Goal: Information Seeking & Learning: Understand process/instructions

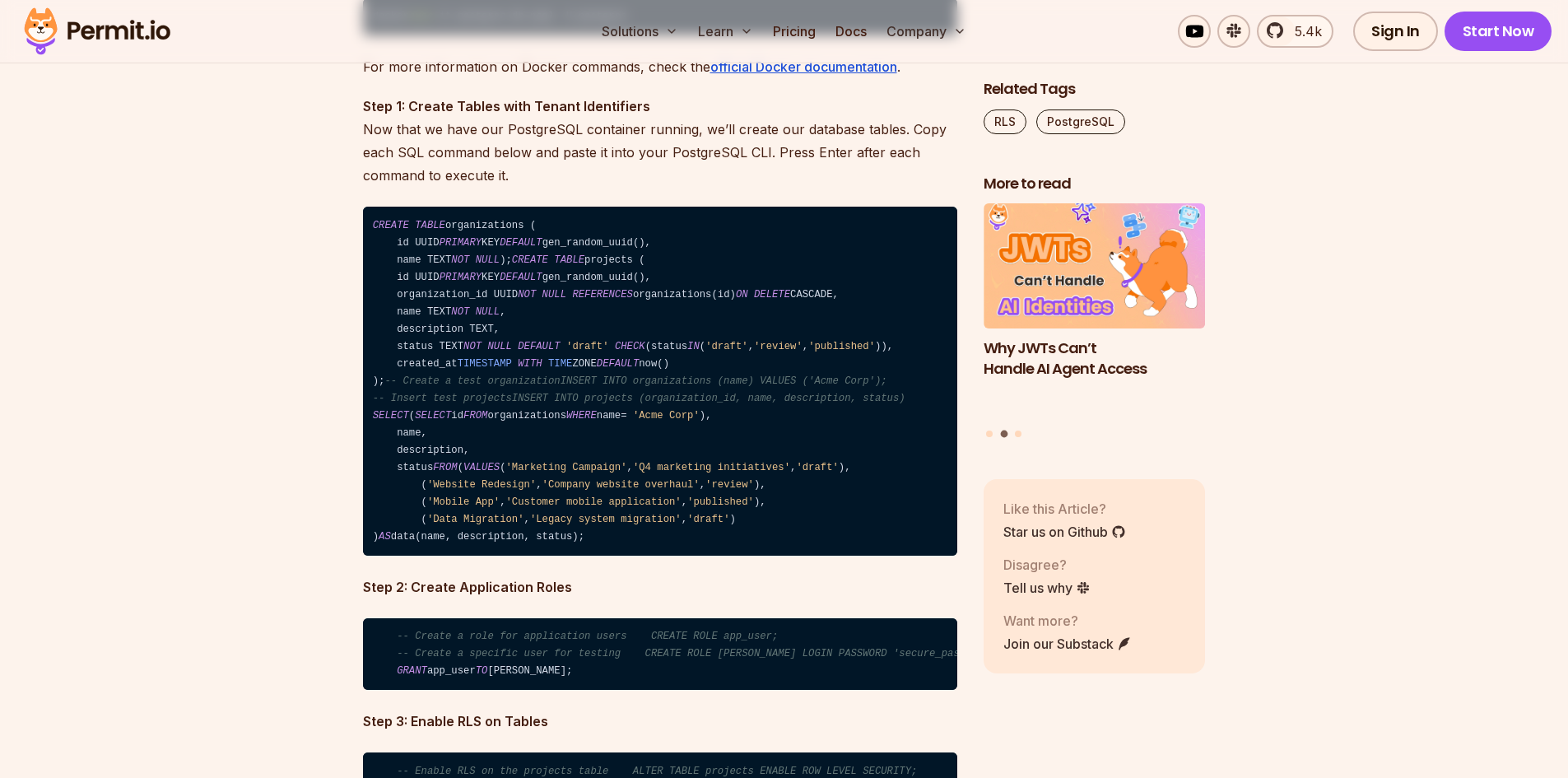
drag, startPoint x: 372, startPoint y: 226, endPoint x: 596, endPoint y: 628, distance: 460.2
click at [596, 556] on code "CREATE TABLE organizations ( id UUID PRIMARY KEY DEFAULT gen_random_uuid(), nam…" at bounding box center [660, 381] width 594 height 349
click at [607, 556] on code "CREATE TABLE organizations ( id UUID PRIMARY KEY DEFAULT gen_random_uuid(), nam…" at bounding box center [660, 381] width 594 height 349
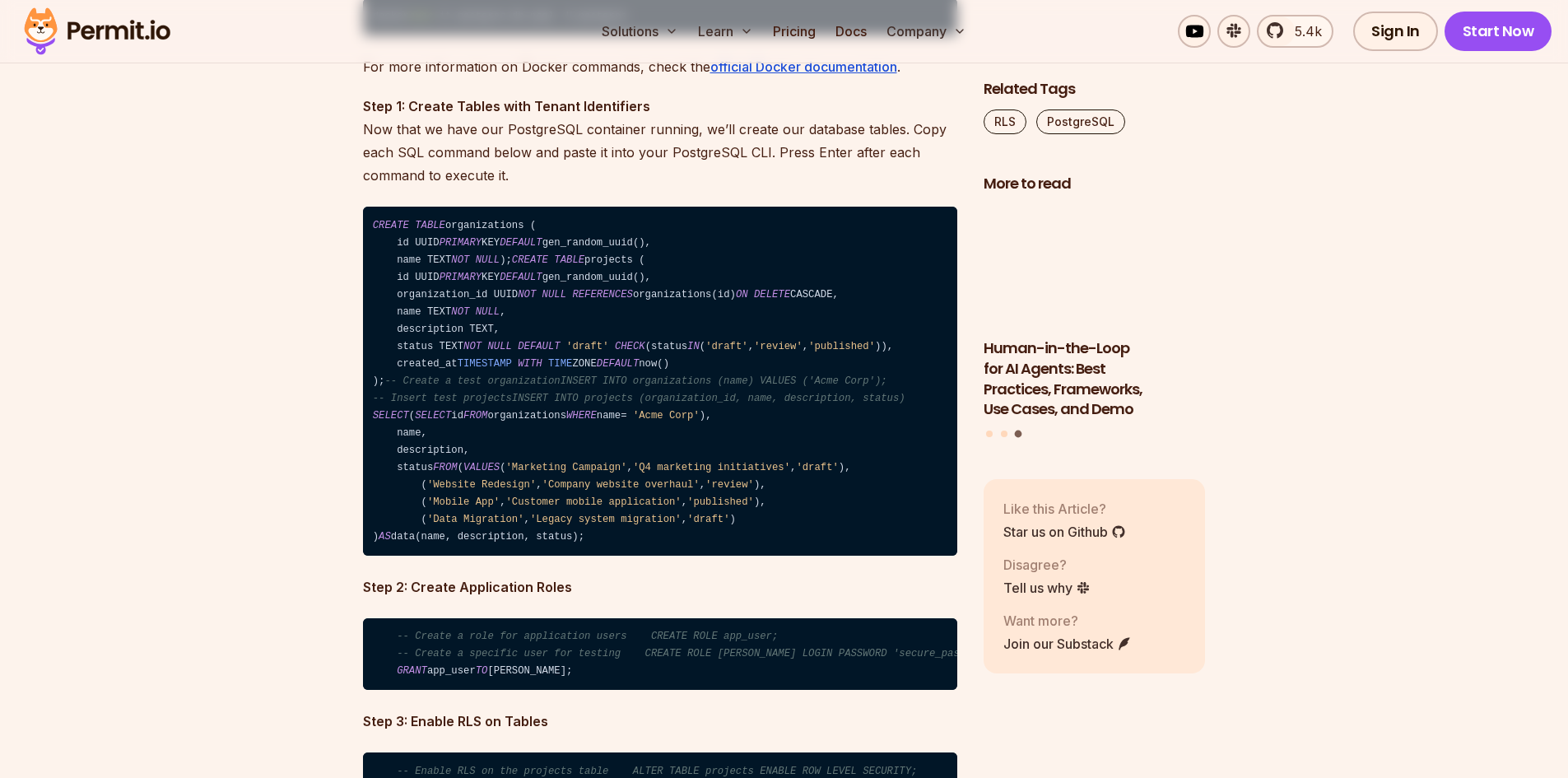
drag, startPoint x: 597, startPoint y: 647, endPoint x: 363, endPoint y: 232, distance: 476.4
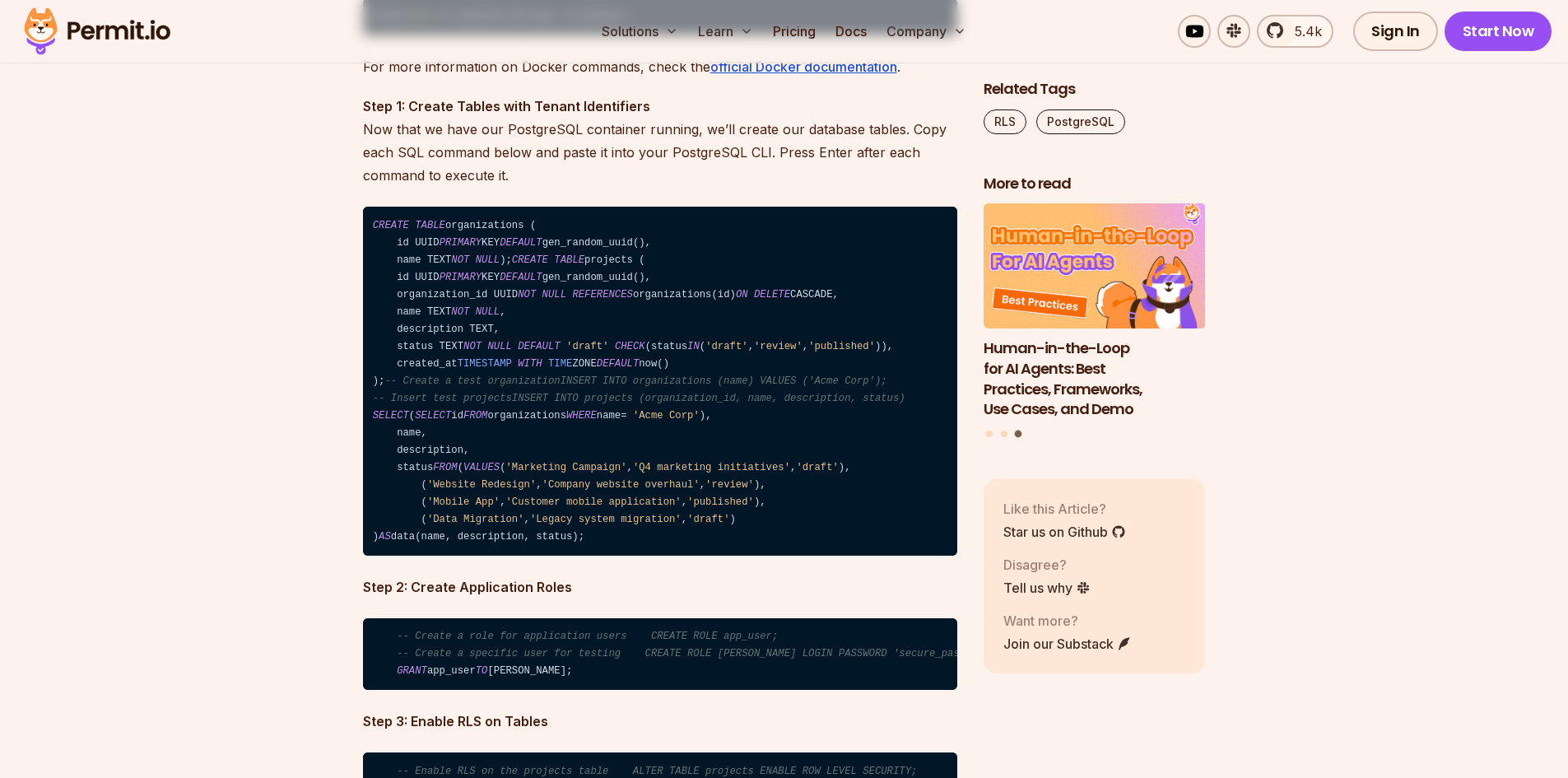
click at [363, 232] on code "CREATE TABLE organizations ( id UUID PRIMARY KEY DEFAULT gen_random_uuid(), nam…" at bounding box center [660, 381] width 594 height 349
copy code "CREATE TABLE organizations ( id UUID PRIMARY KEY DEFAULT gen_random_uuid(), nam…"
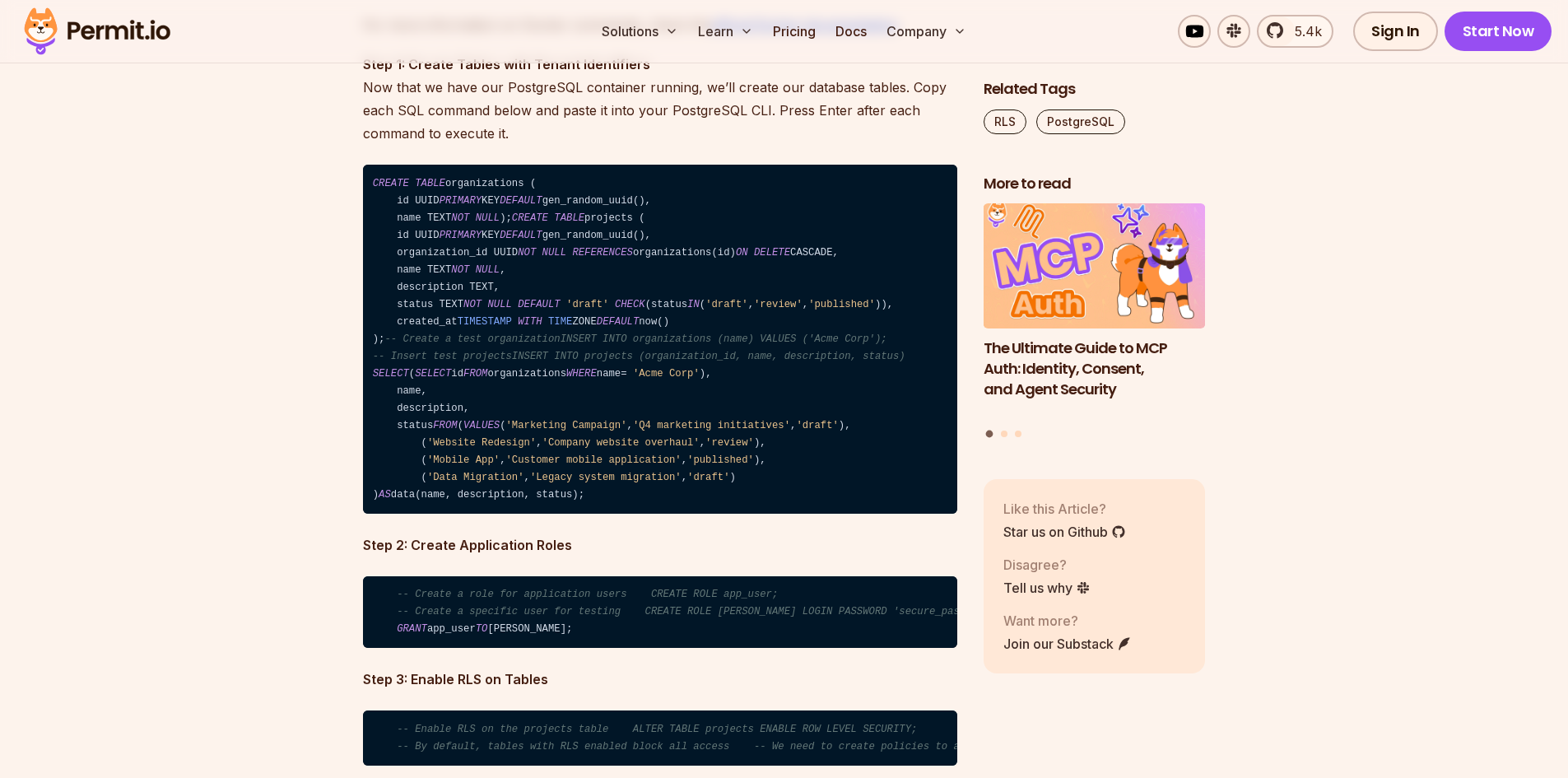
scroll to position [4035, 0]
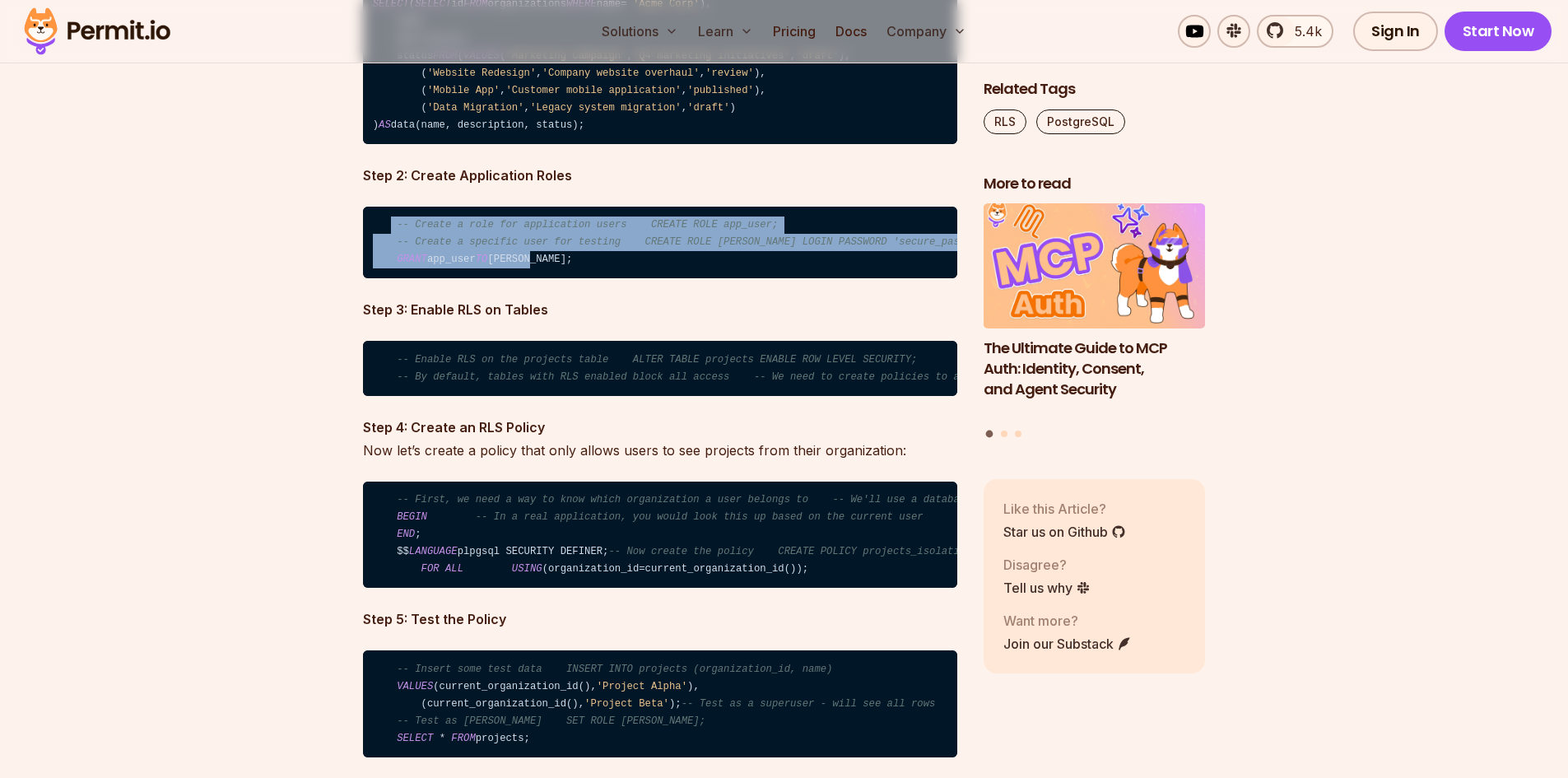
drag, startPoint x: 550, startPoint y: 366, endPoint x: 389, endPoint y: 327, distance: 165.7
click at [389, 279] on code "-- Create a role for application users CREATE ROLE app_user; -- Create a specif…" at bounding box center [660, 242] width 594 height 72
copy code "-- Create a role for application users CREATE ROLE app_user; -- Create a specif…"
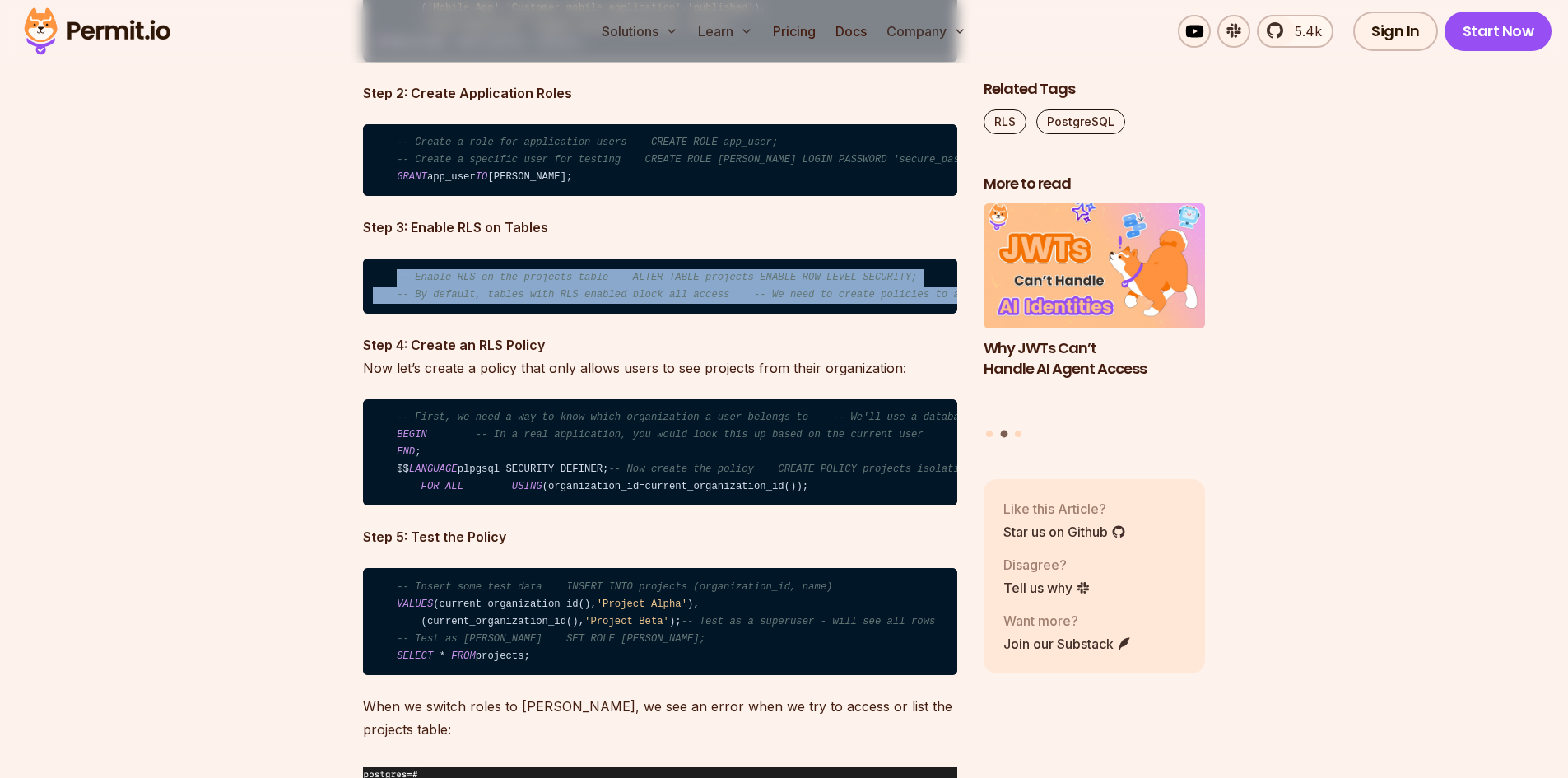
scroll to position [0, 75]
drag, startPoint x: 393, startPoint y: 377, endPoint x: 966, endPoint y: 397, distance: 573.3
copy code "-- Enable RLS on the projects table ALTER TABLE projects ENABLE ROW LEVEL SECUR…"
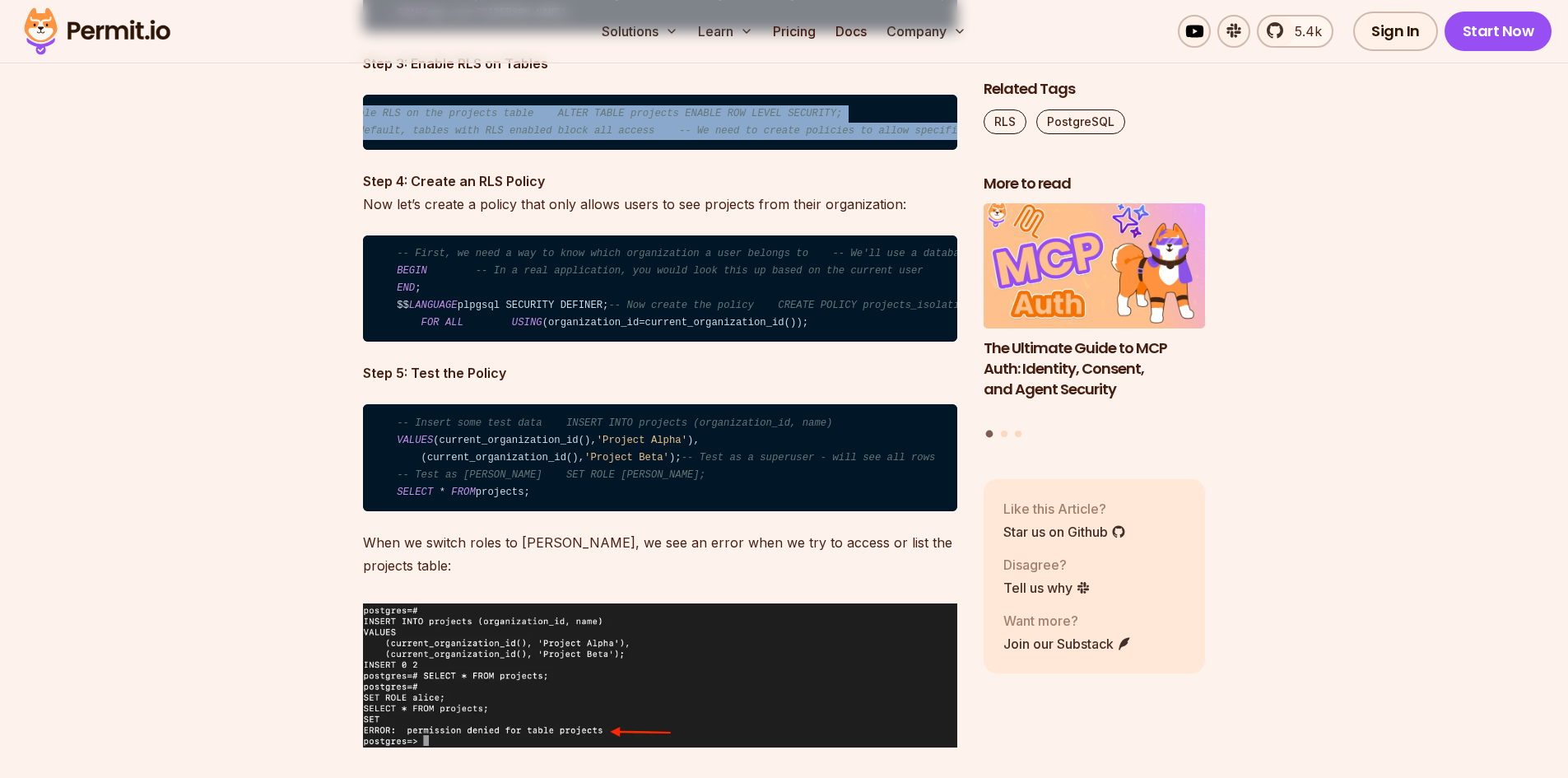
scroll to position [4282, 0]
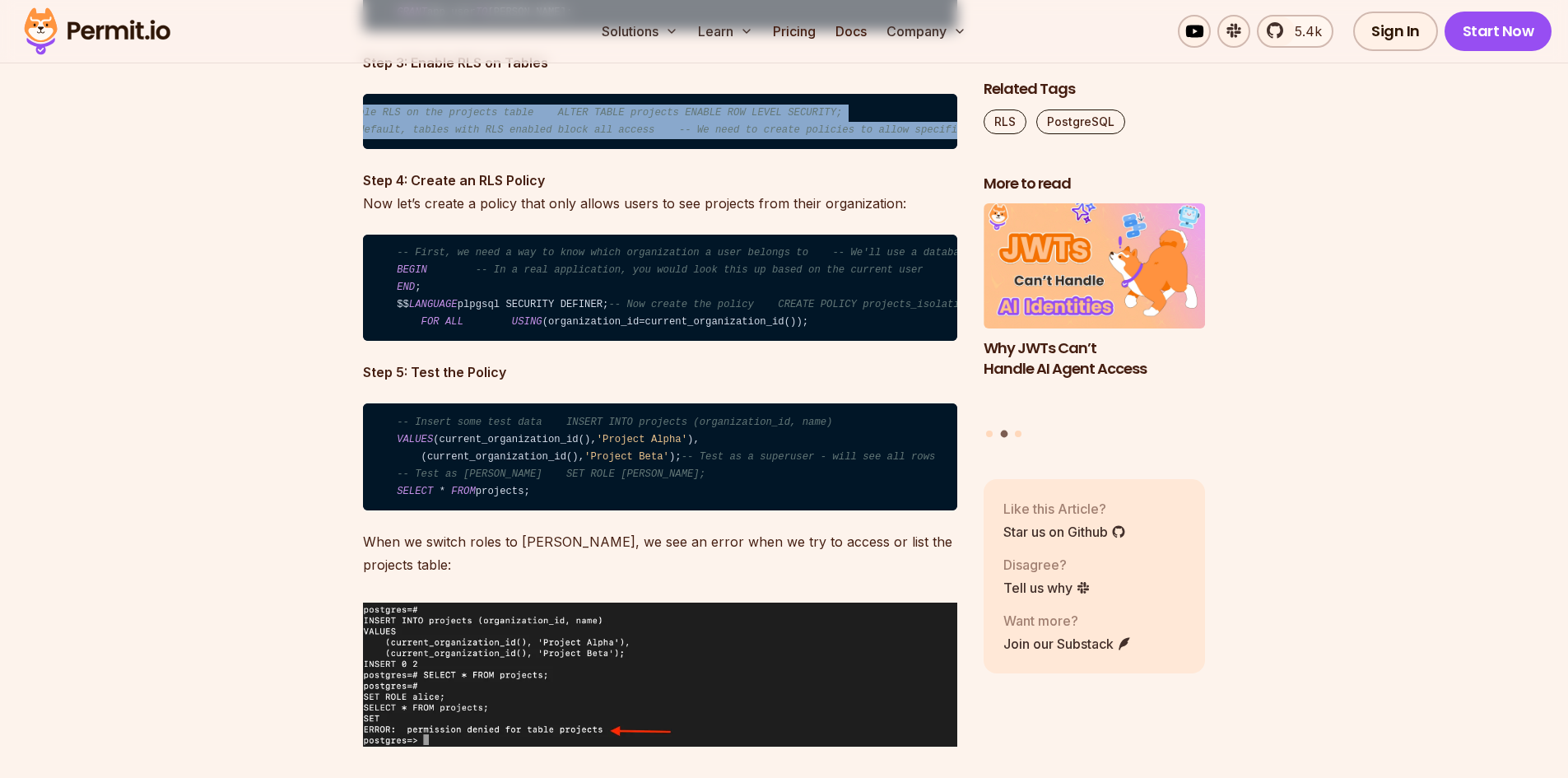
drag, startPoint x: 813, startPoint y: 462, endPoint x: 378, endPoint y: 374, distance: 443.8
click at [378, 342] on code "-- First, we need a way to know which organization a user belongs to -- We'll u…" at bounding box center [660, 288] width 594 height 107
copy code "-- First, we need a way to know which organization a user belongs to -- We'll u…"
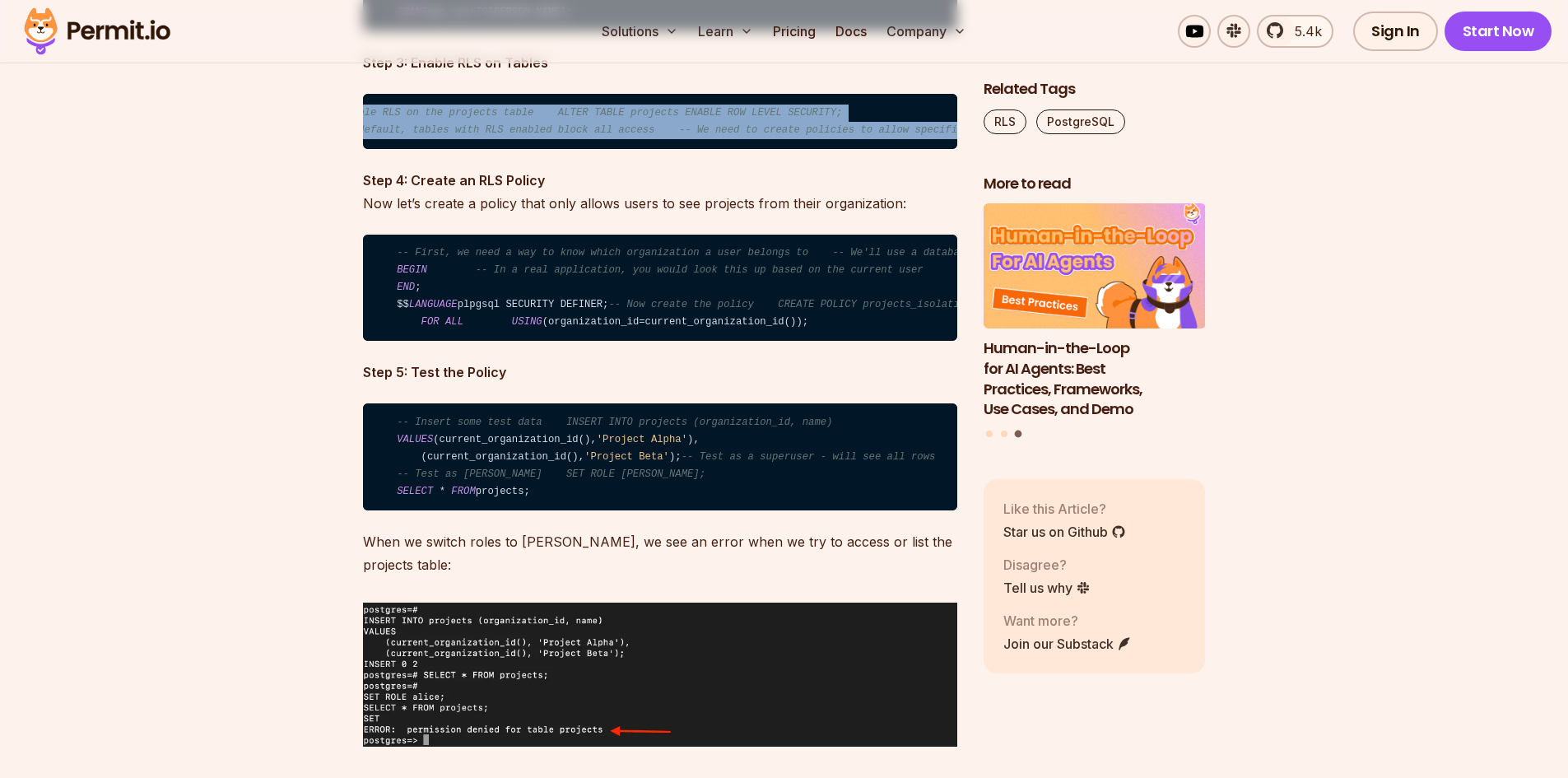
click at [735, 342] on code "-- First, we need a way to know which organization a user belongs to -- We'll u…" at bounding box center [660, 288] width 594 height 107
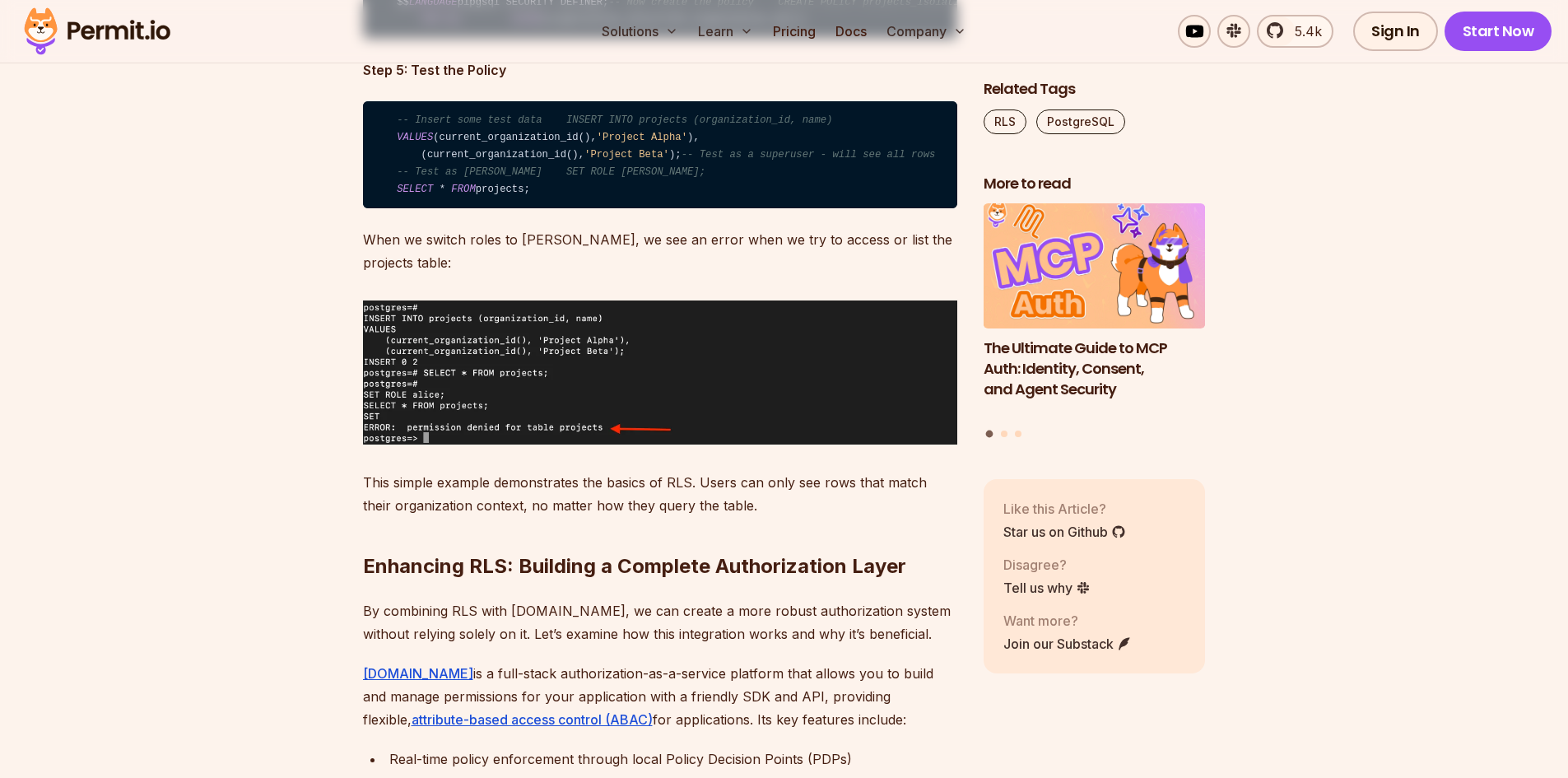
scroll to position [4528, 0]
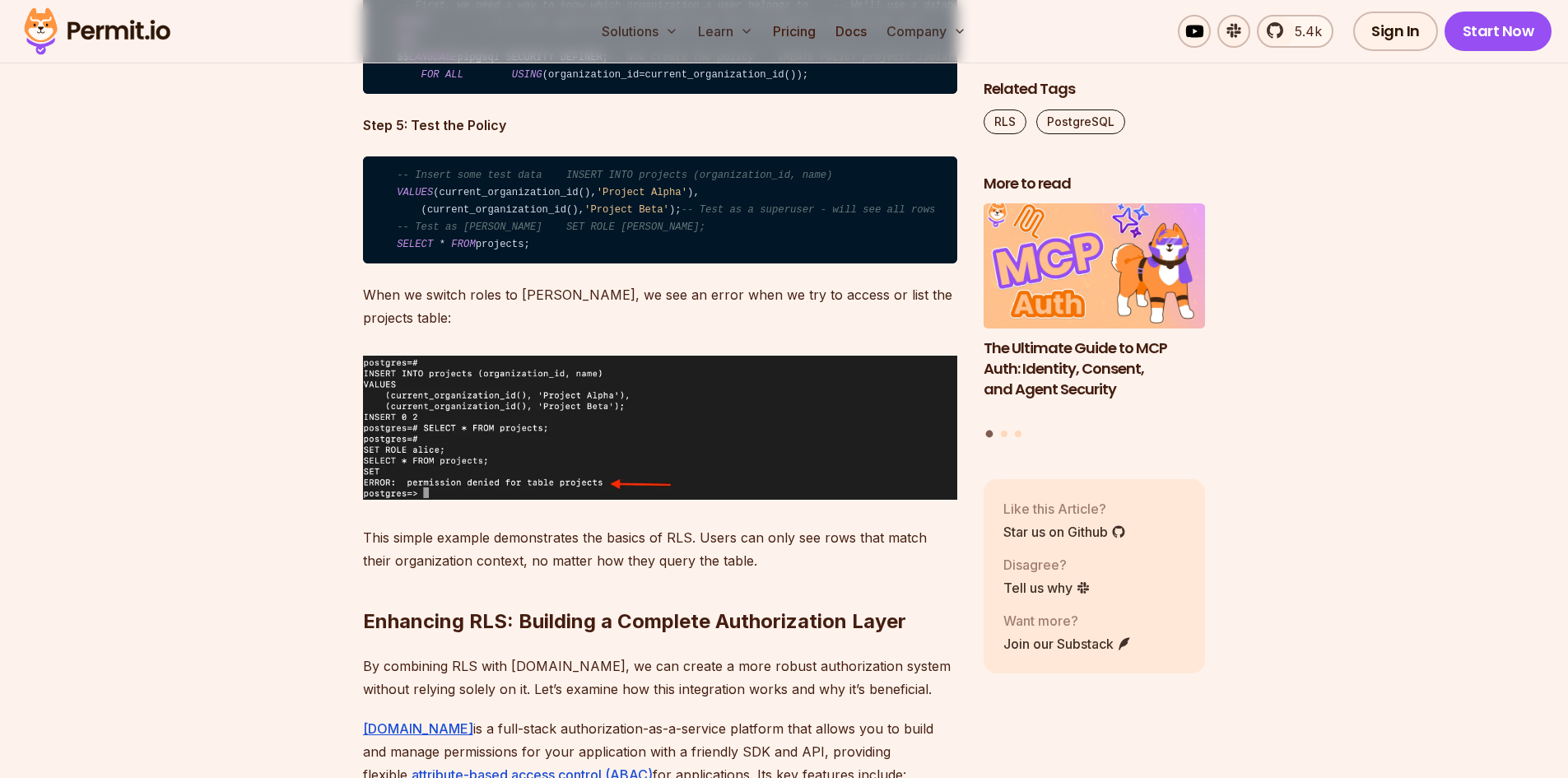
drag, startPoint x: 547, startPoint y: 429, endPoint x: 388, endPoint y: 327, distance: 188.9
click at [388, 264] on code "-- Insert some test data INSERT INTO projects (organization_id, name) VALUES (c…" at bounding box center [660, 209] width 594 height 107
copy code "-- Insert some test data INSERT INTO projects (organization_id, name) VALUES (c…"
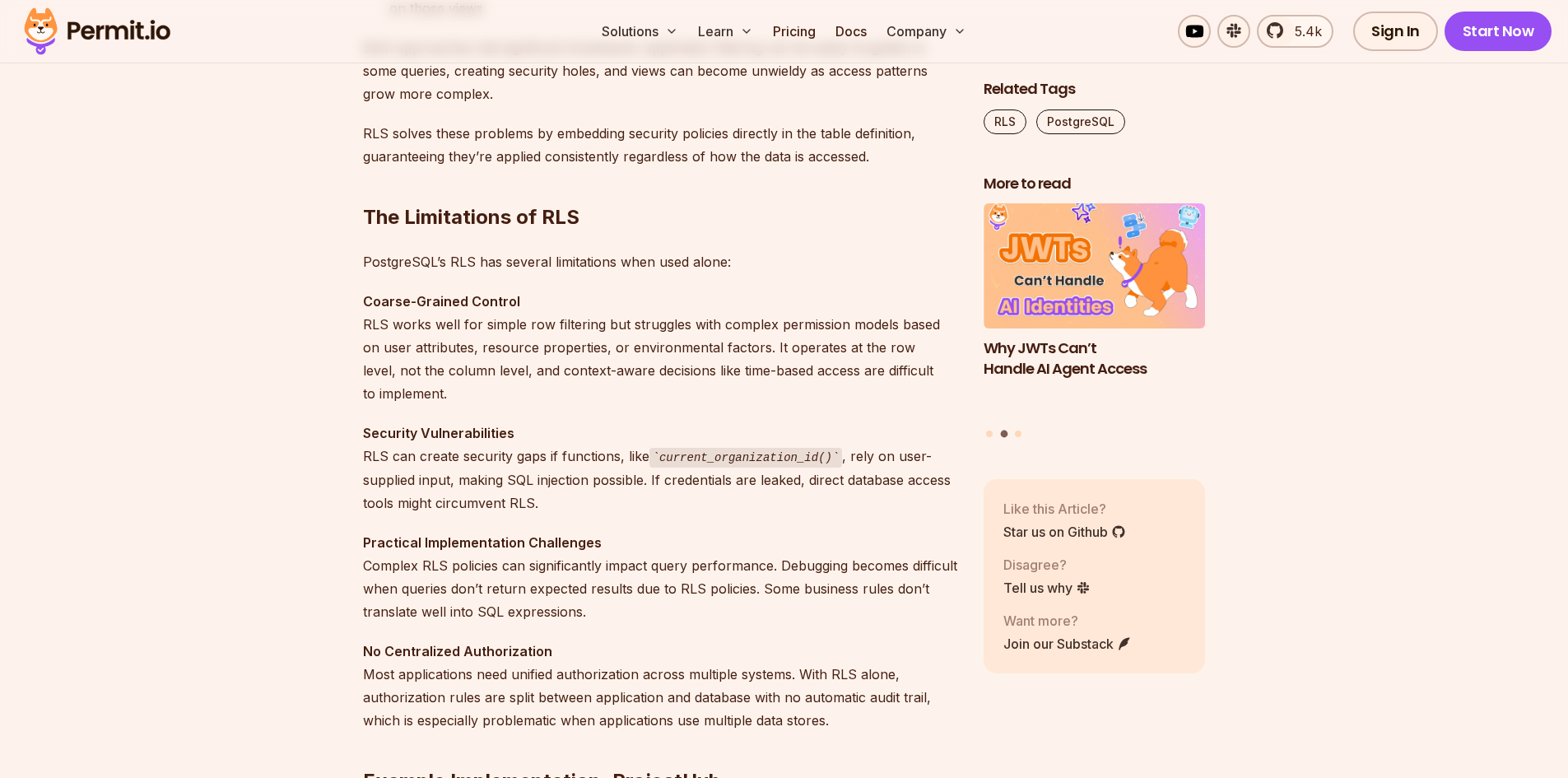
scroll to position [0, 0]
